Goal: Transaction & Acquisition: Download file/media

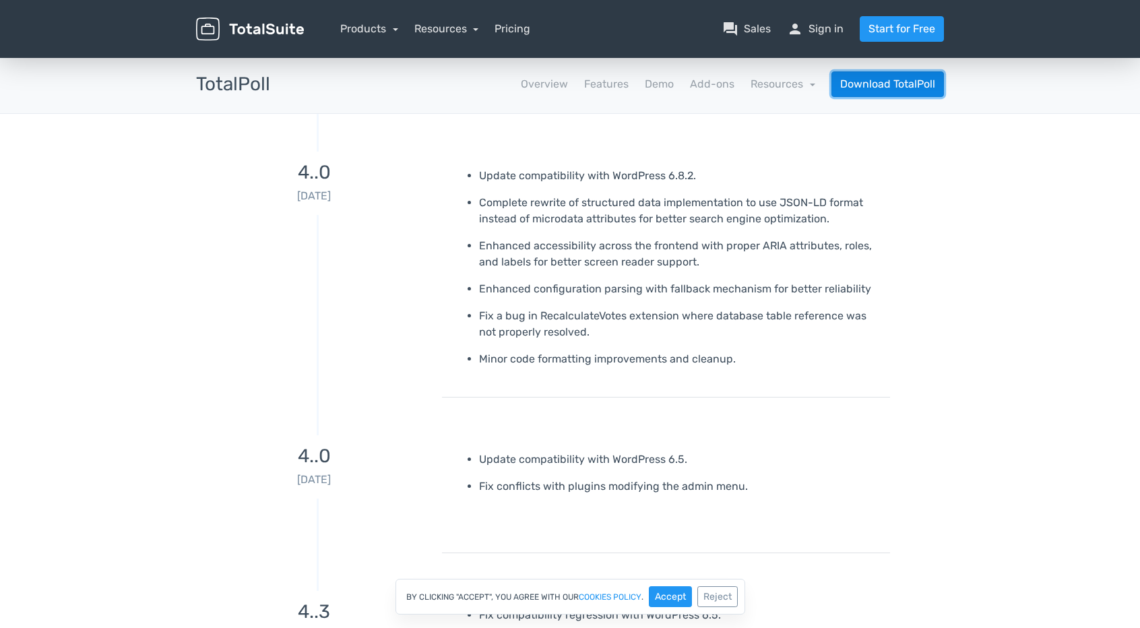
click at [912, 83] on link "Download TotalPoll" at bounding box center [887, 84] width 113 height 26
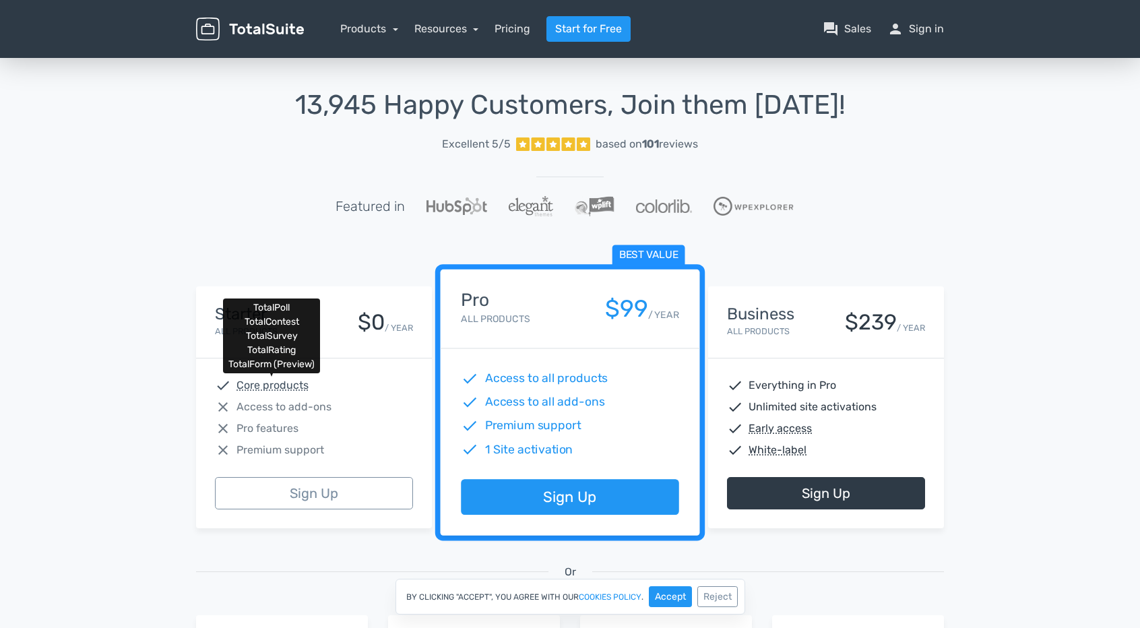
click at [294, 386] on abbr "Core products" at bounding box center [272, 385] width 72 height 16
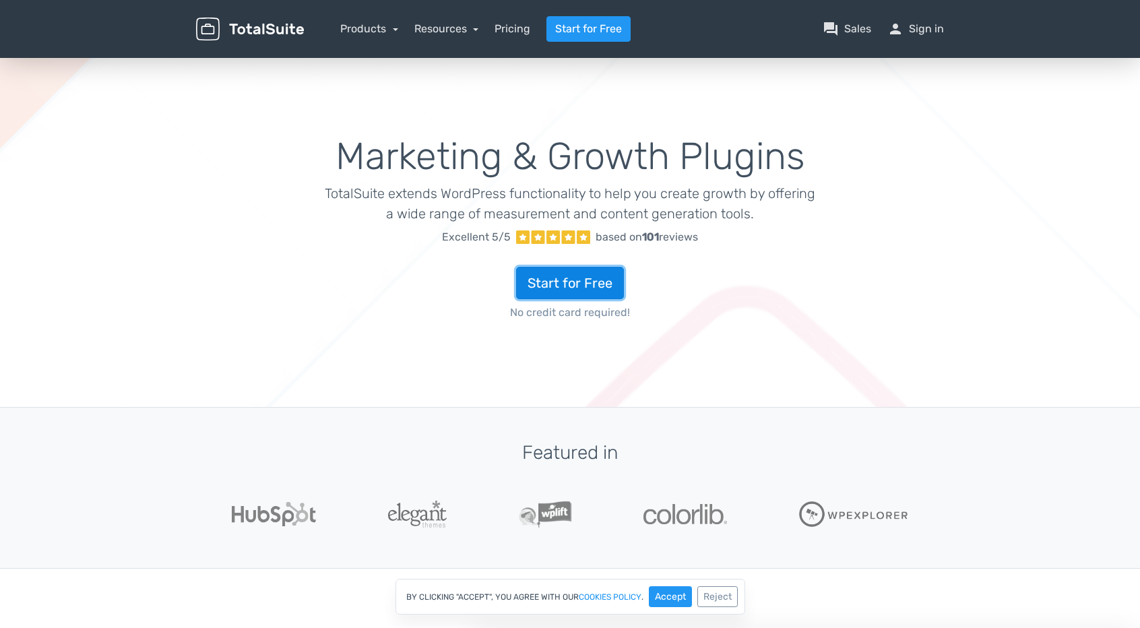
click at [548, 284] on link "Start for Free" at bounding box center [570, 283] width 108 height 32
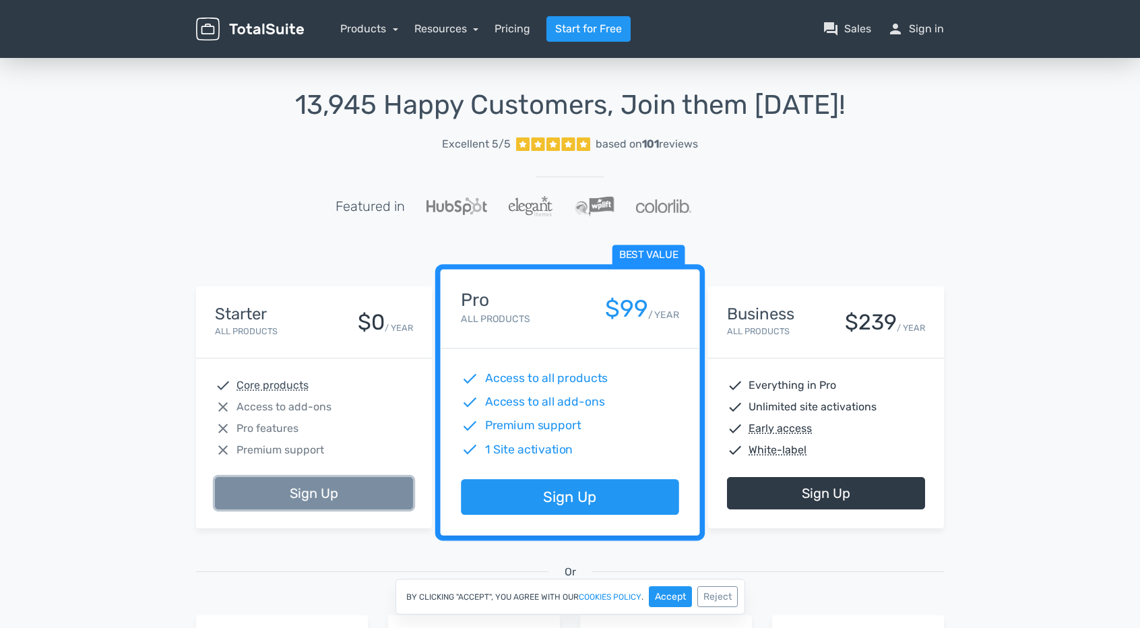
click at [294, 497] on link "Sign Up" at bounding box center [314, 493] width 198 height 32
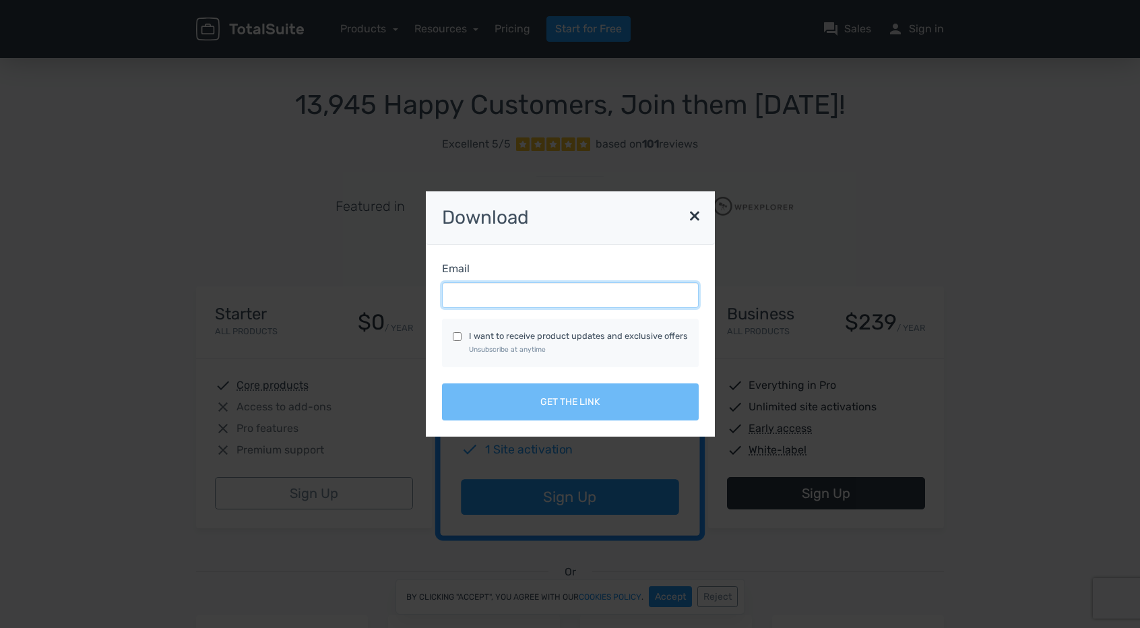
click at [492, 298] on input "Email" at bounding box center [570, 295] width 257 height 26
type input "raatulb@gmail.com"
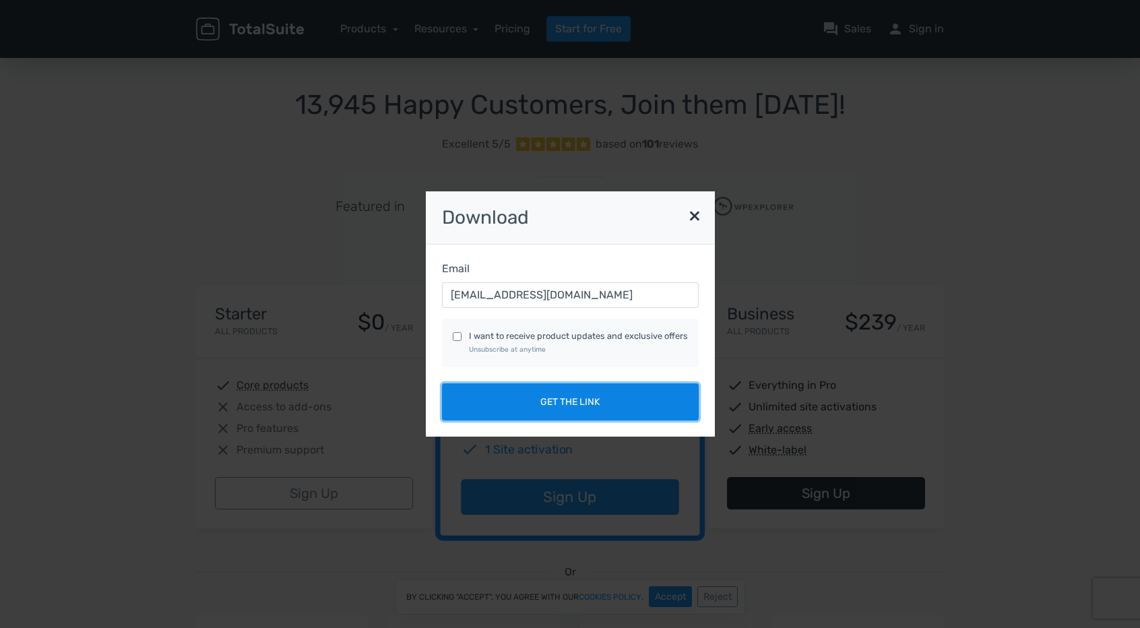
click at [565, 399] on button "Get the link" at bounding box center [570, 401] width 257 height 37
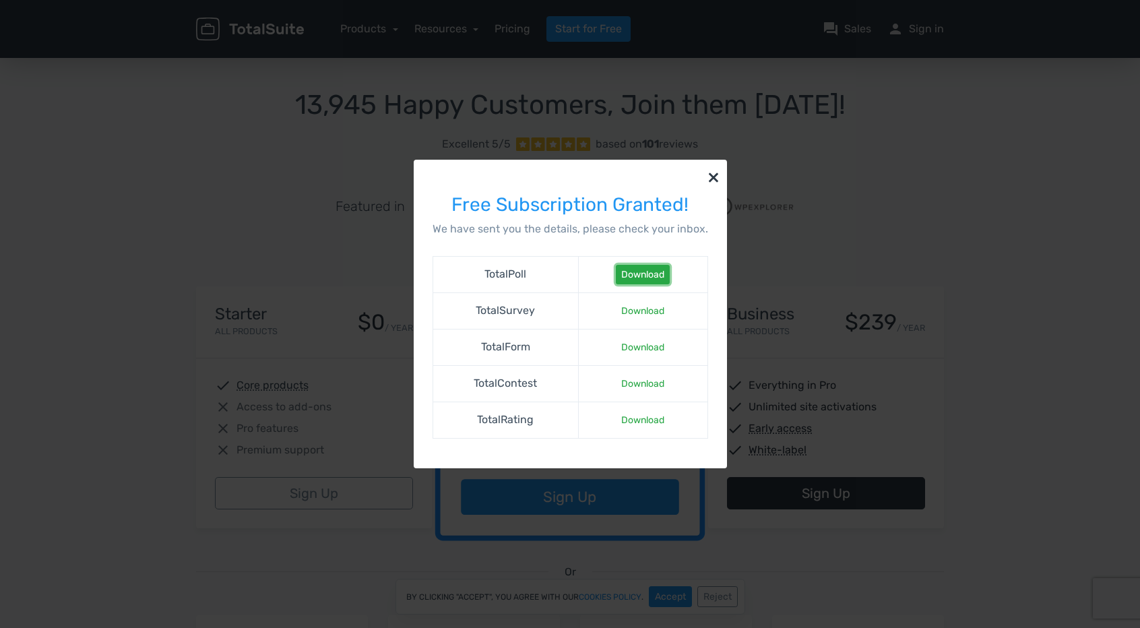
click at [638, 270] on link "Download" at bounding box center [643, 275] width 54 height 20
click at [709, 177] on button "×" at bounding box center [713, 177] width 27 height 34
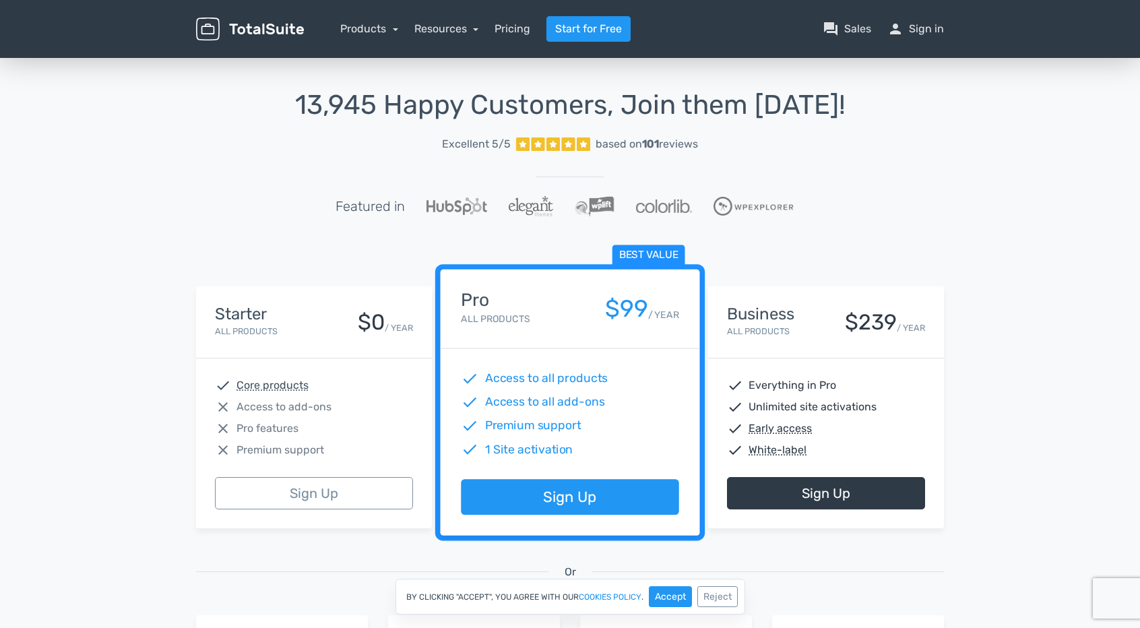
click at [124, 127] on div "13,945 Happy Customers, Join them Today! Excellent 5/5 based on 101 reviews Fea…" at bounding box center [570, 497] width 1140 height 885
